Goal: Information Seeking & Learning: Learn about a topic

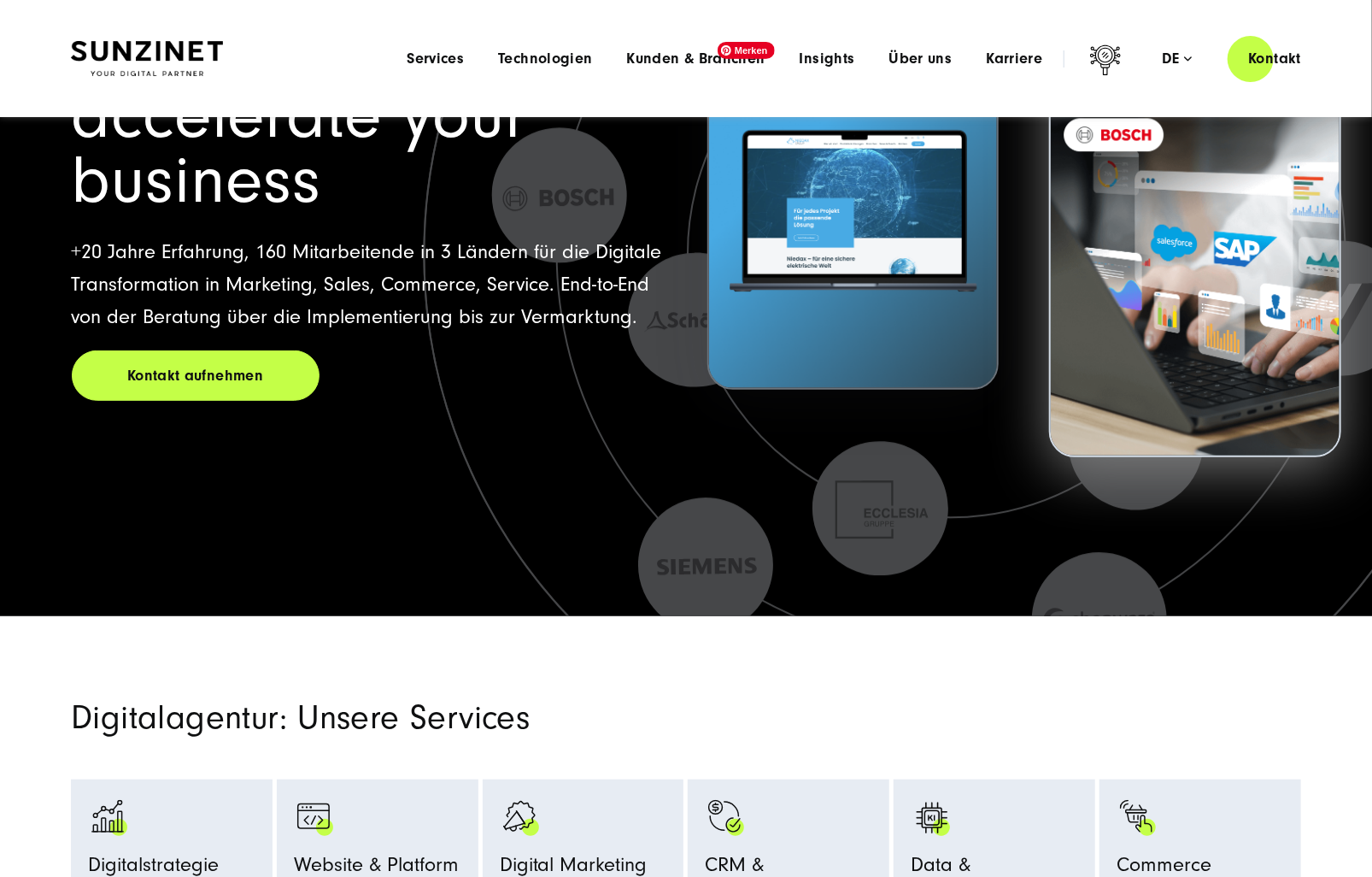
scroll to position [256, 0]
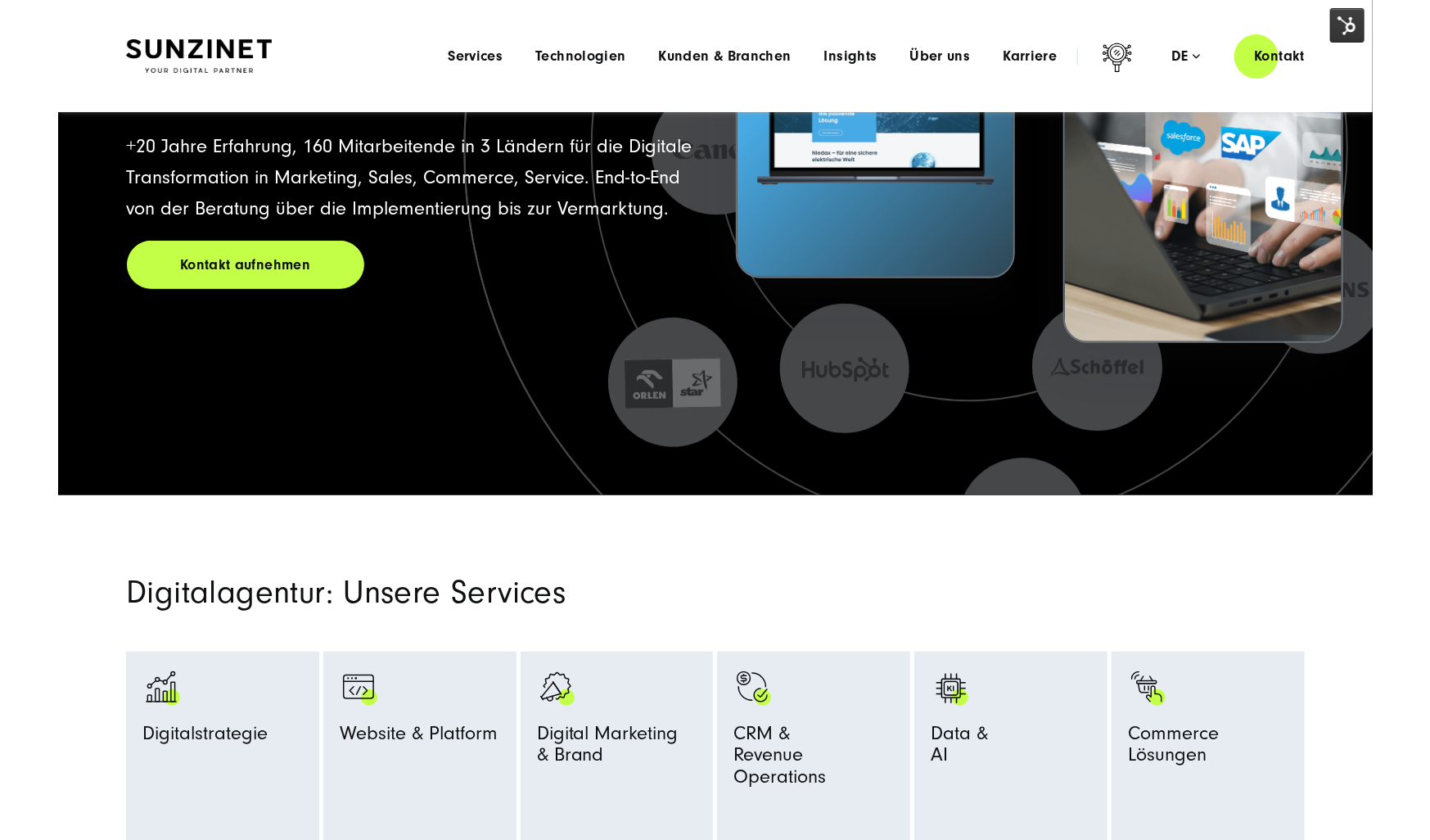
scroll to position [328, 0]
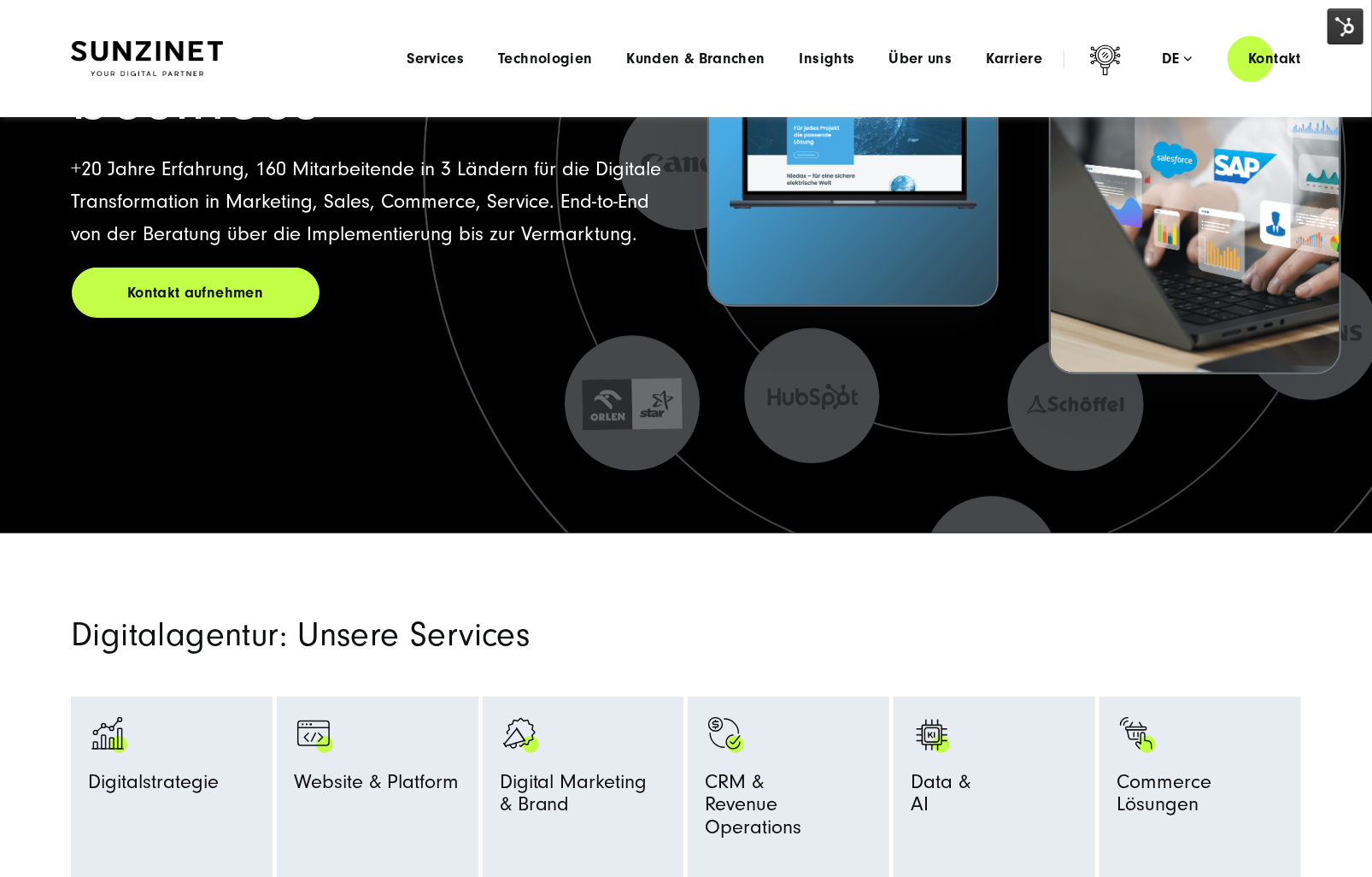
click at [1353, 22] on img at bounding box center [1345, 26] width 36 height 36
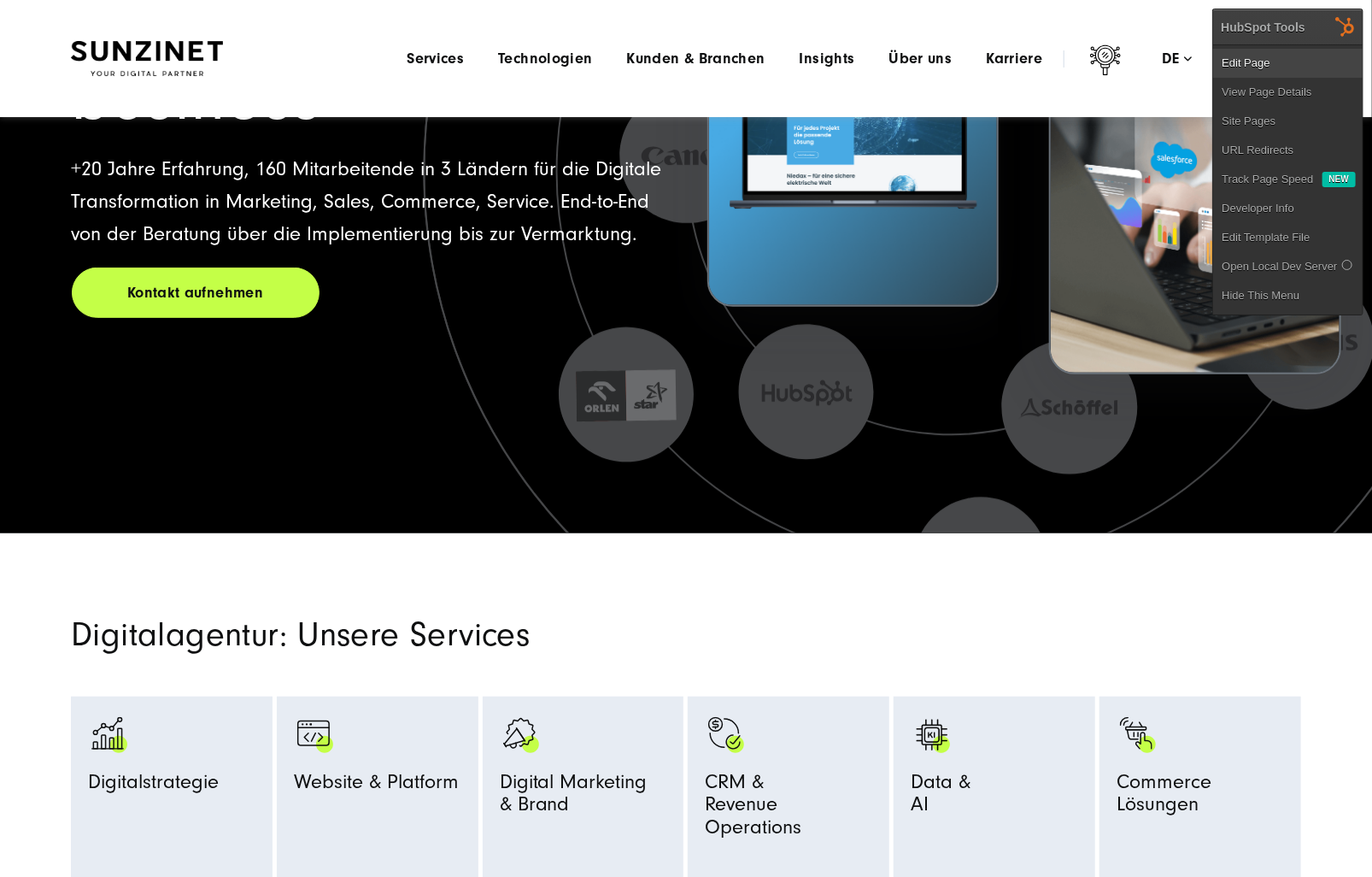
click at [1319, 57] on link "Edit Page" at bounding box center [1287, 63] width 150 height 29
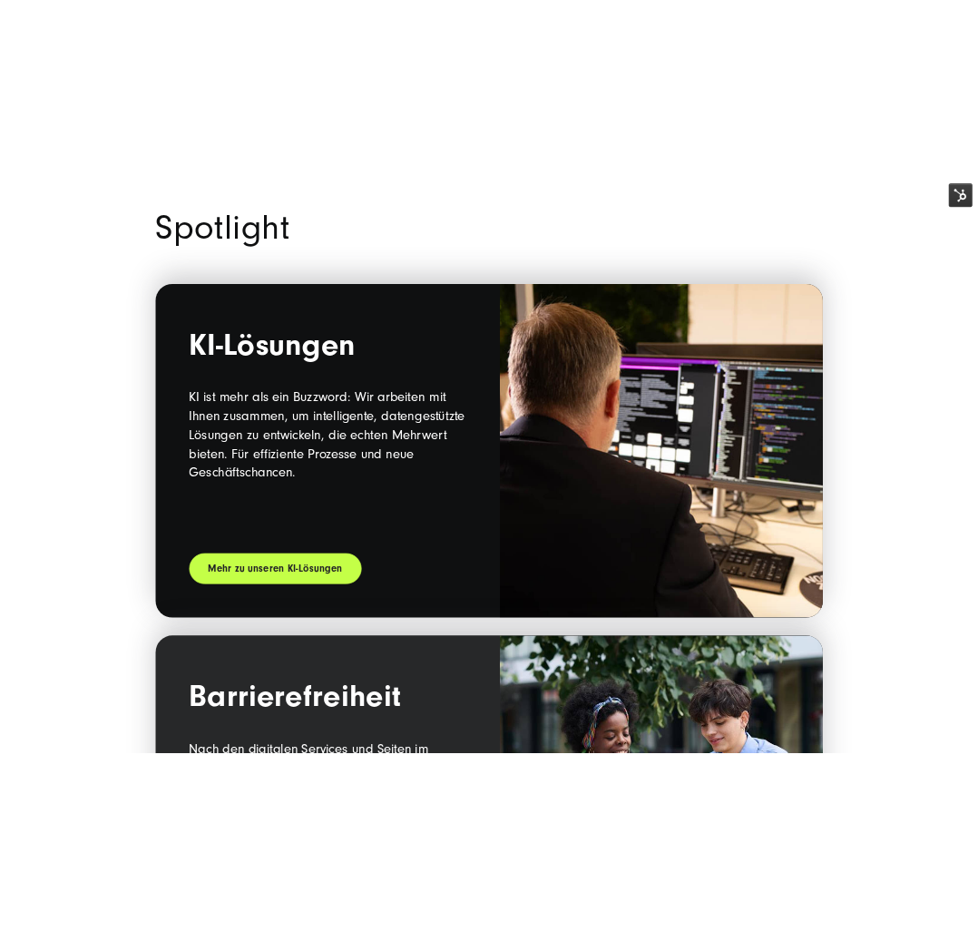
scroll to position [1895, 0]
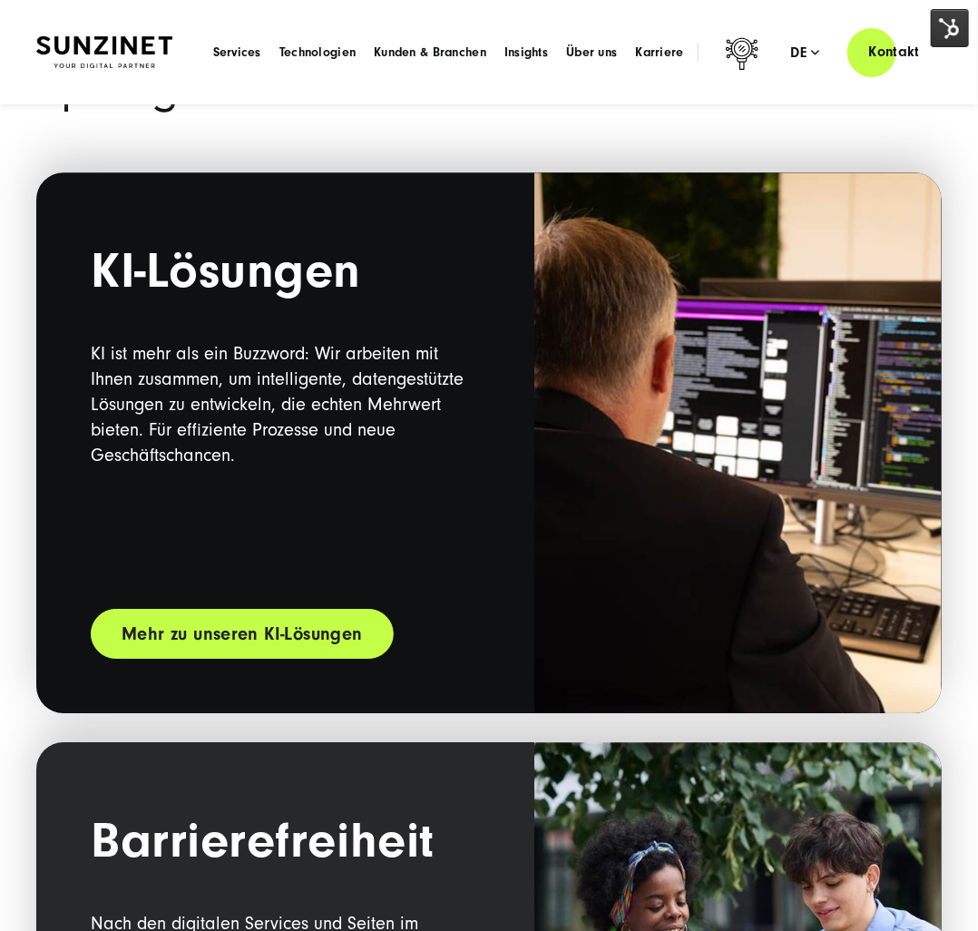
click at [275, 637] on link "Mehr zu unseren KI-Lösungen" at bounding box center [242, 634] width 303 height 50
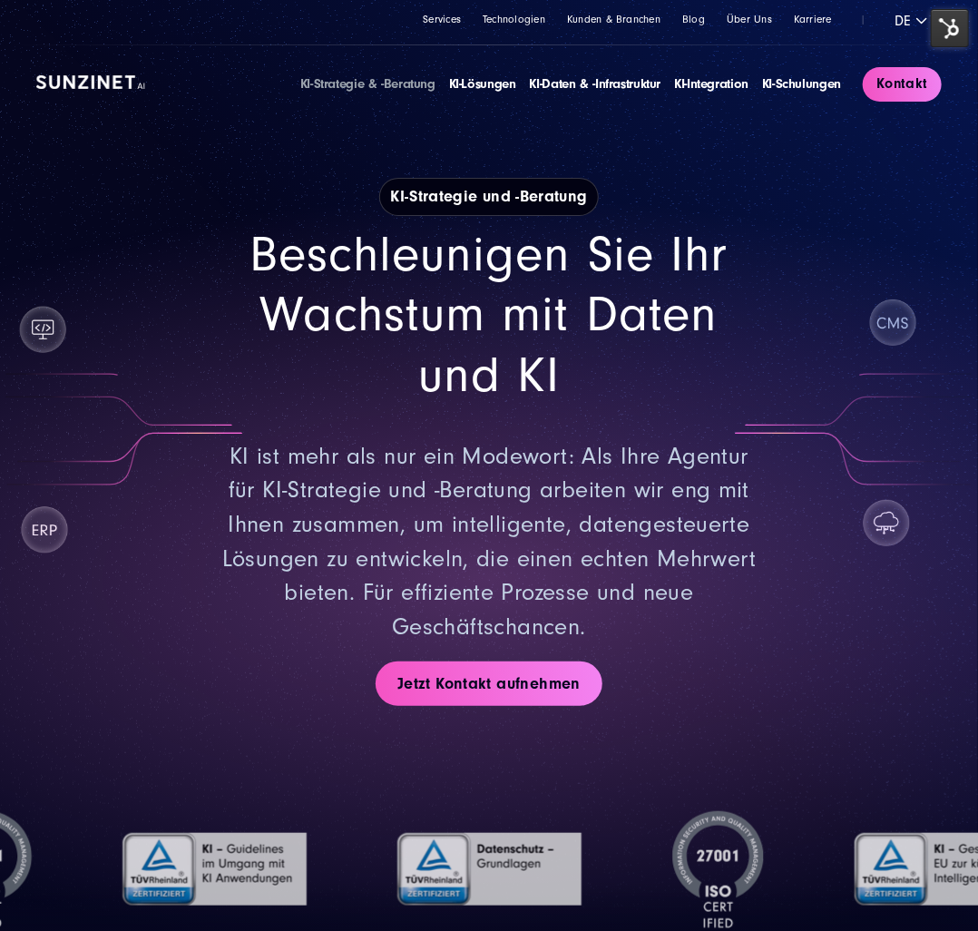
click at [66, 81] on img at bounding box center [90, 82] width 109 height 15
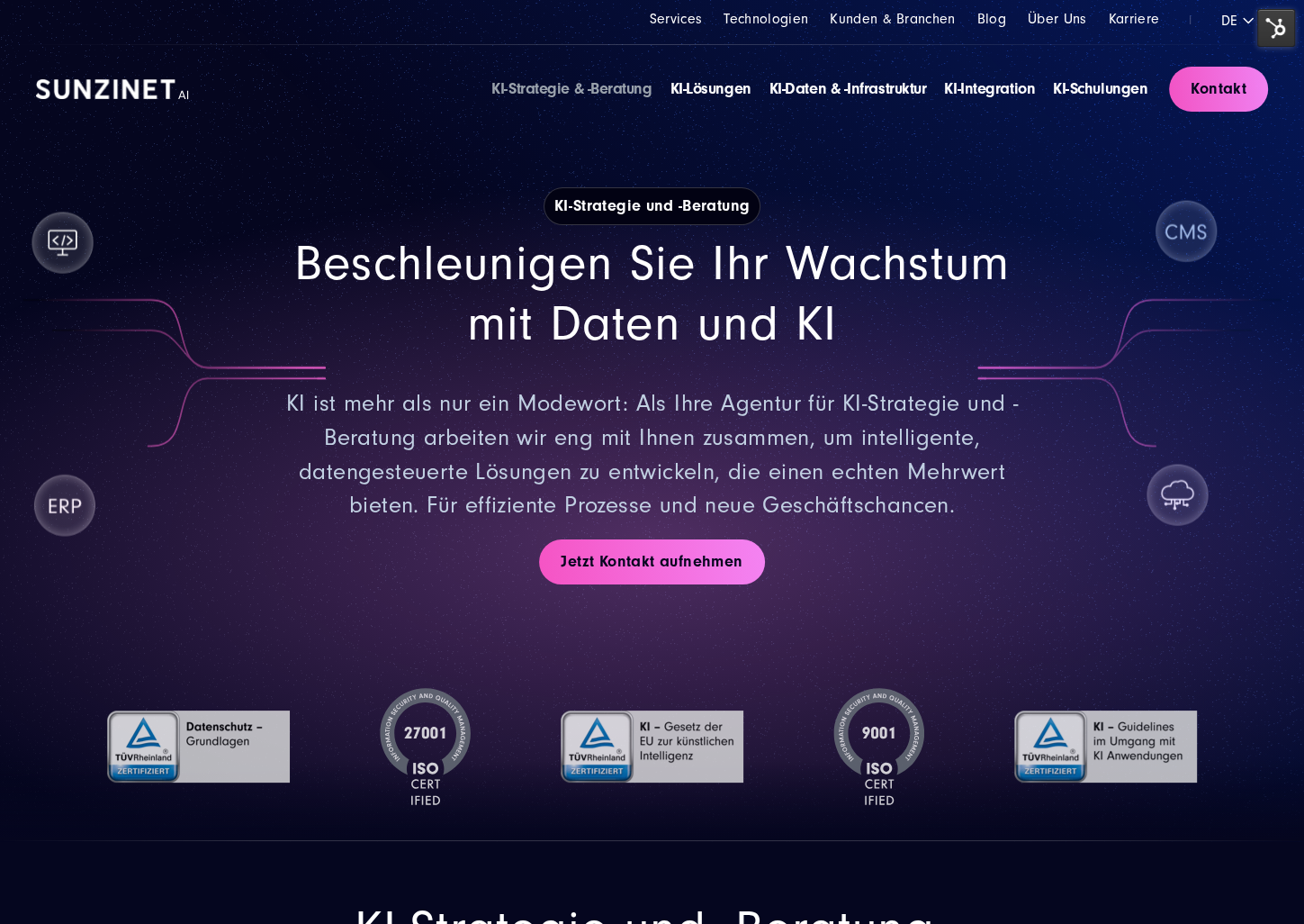
click at [555, 88] on link "KI-Strategie & -Beratung" at bounding box center [571, 88] width 160 height 19
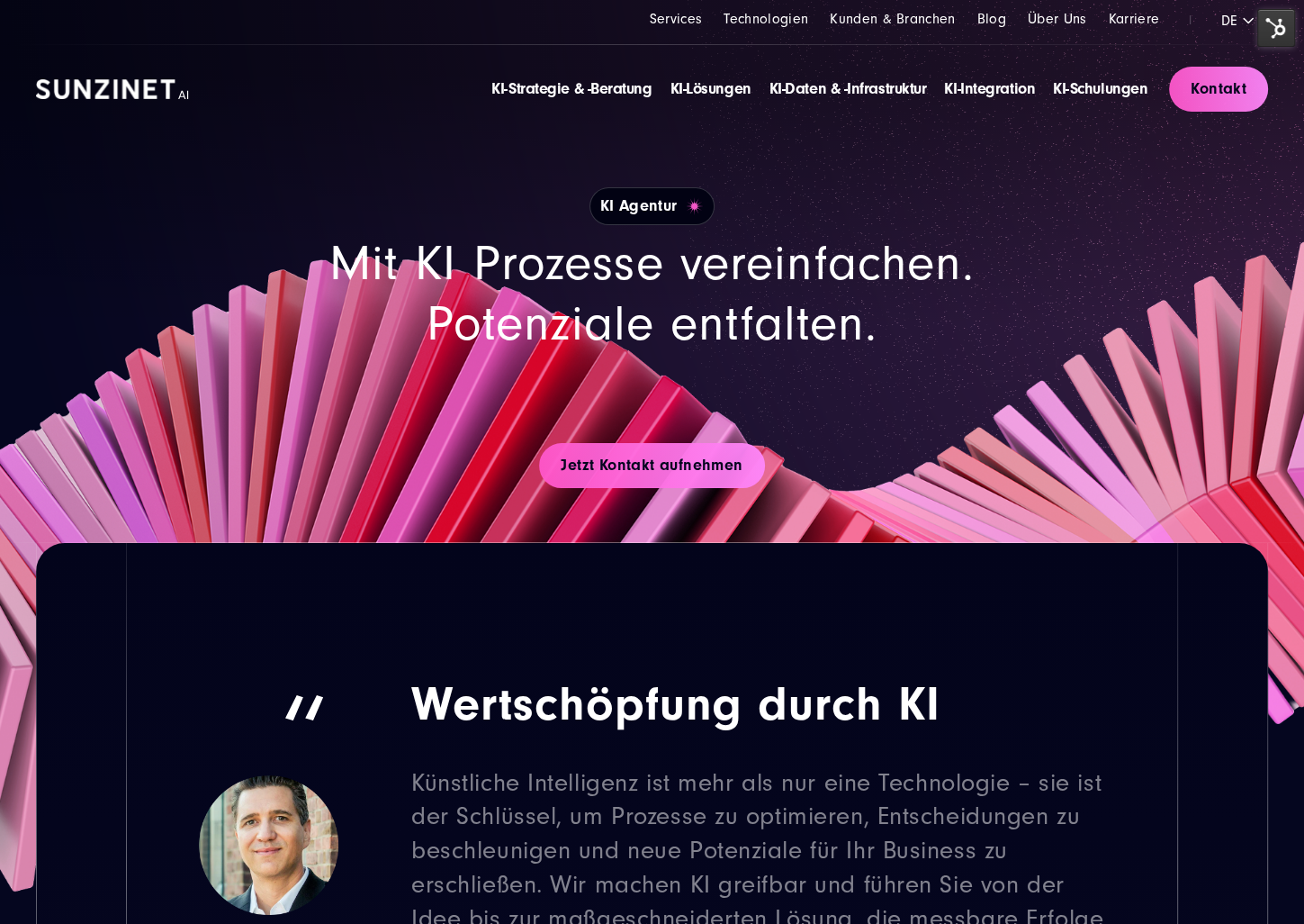
click at [1239, 256] on section "KI Agentur Mit KI Prozesse vereinfachen. Potenziale entfalten. Jetzt Kontakt au…" at bounding box center [652, 271] width 1304 height 542
click at [1278, 36] on img at bounding box center [1276, 28] width 38 height 38
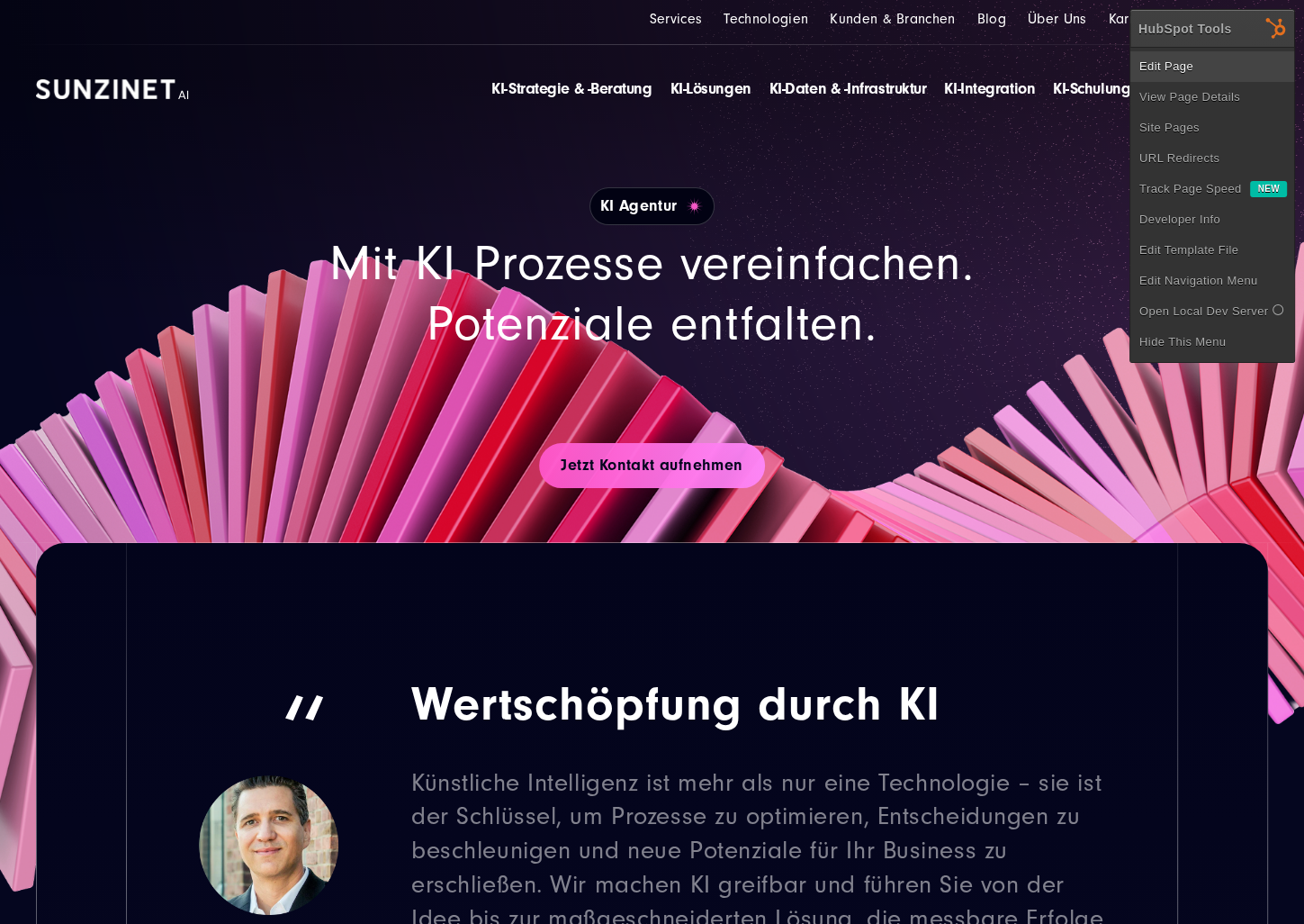
click at [1259, 66] on link "Edit Page" at bounding box center [1212, 66] width 164 height 31
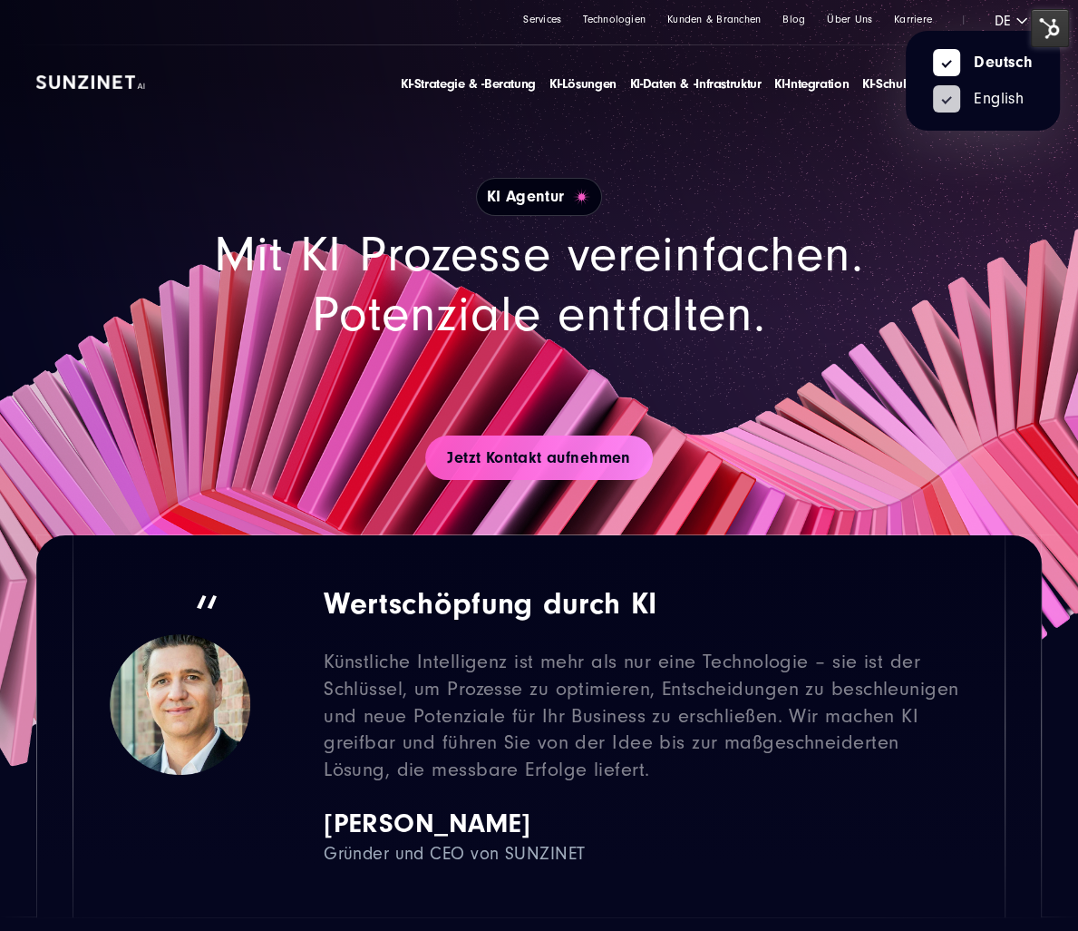
click at [997, 94] on link "English" at bounding box center [978, 99] width 91 height 16
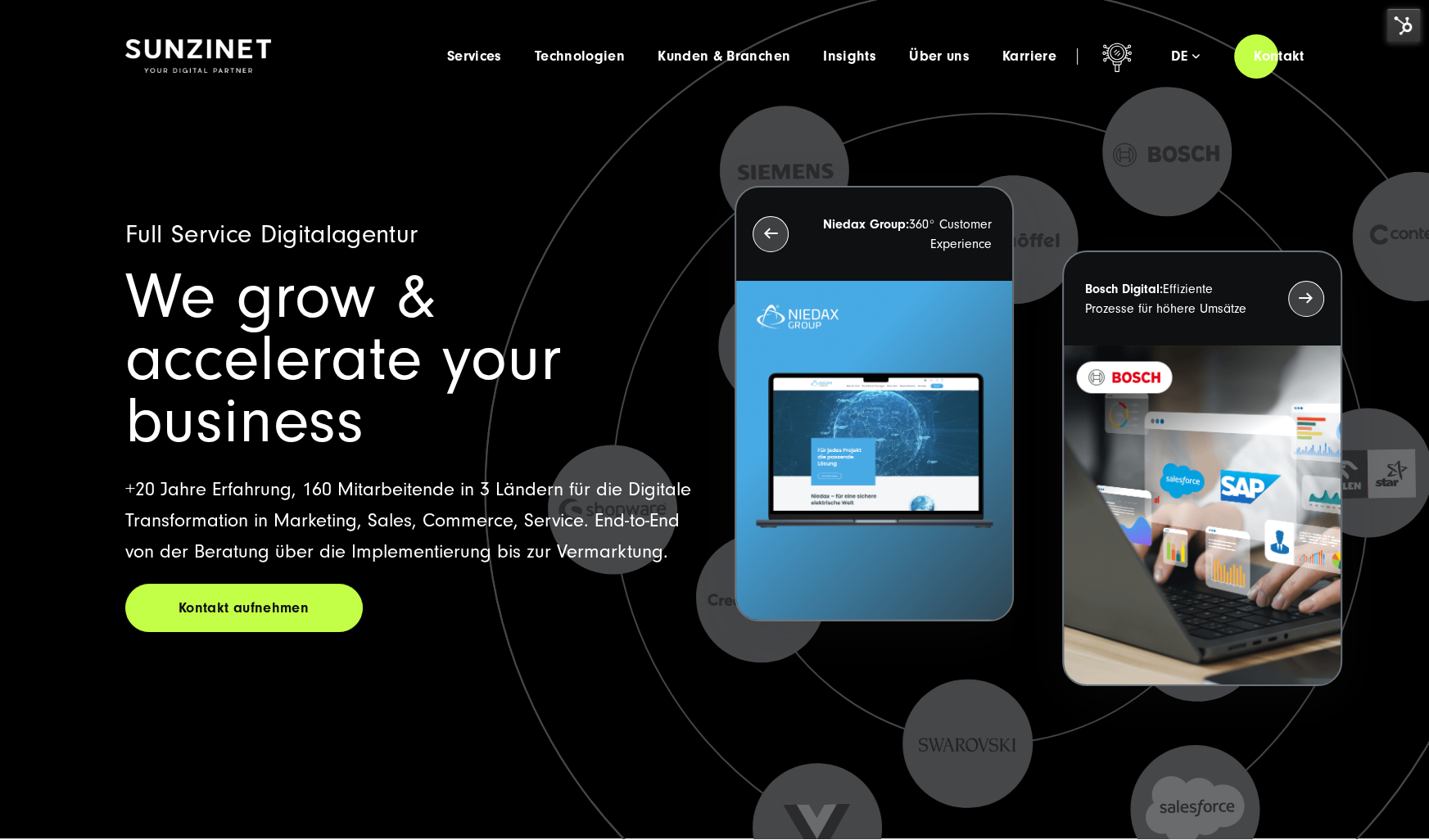
click at [1232, 23] on img at bounding box center [1403, 25] width 34 height 34
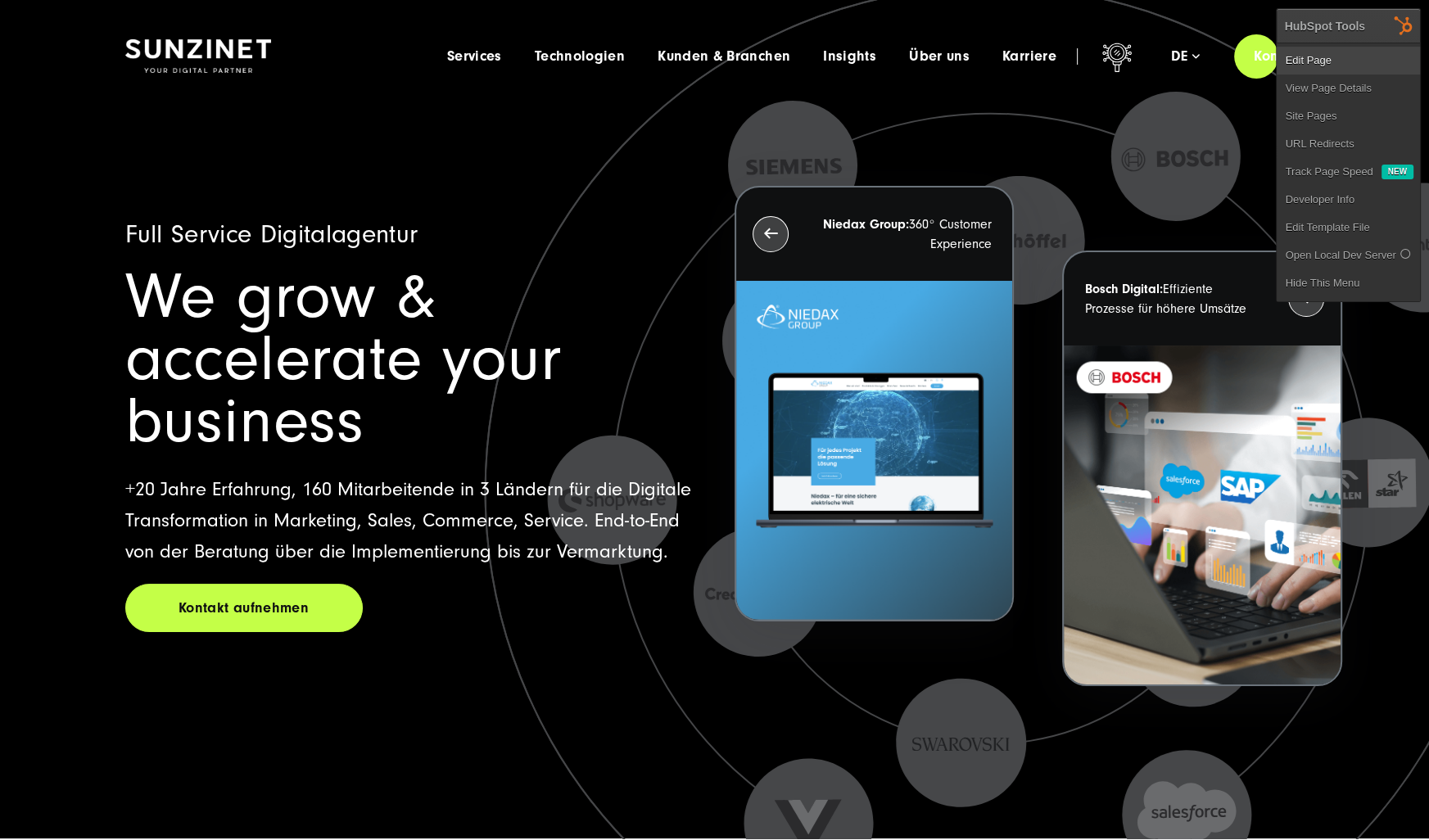
click at [1232, 53] on link "Edit Page" at bounding box center [1348, 60] width 144 height 28
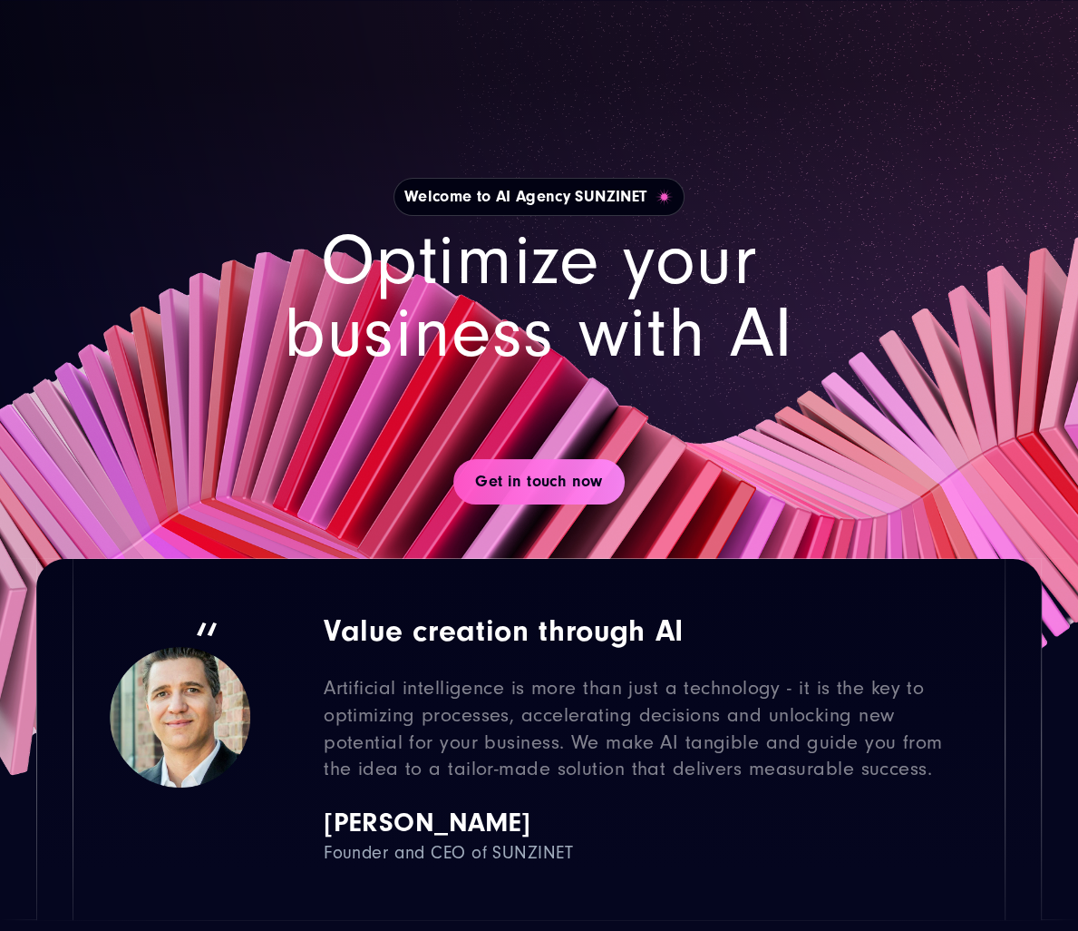
scroll to position [91, 0]
